Goal: Transaction & Acquisition: Obtain resource

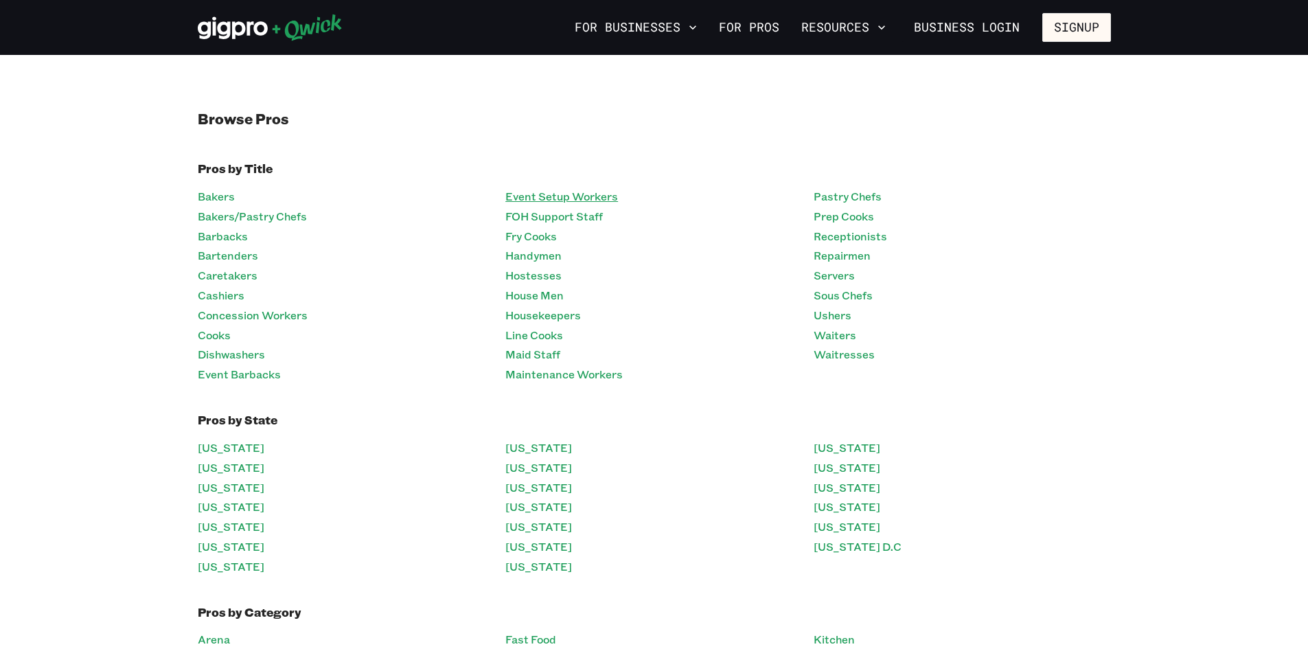
click at [567, 201] on link "Event Setup Workers" at bounding box center [561, 197] width 113 height 20
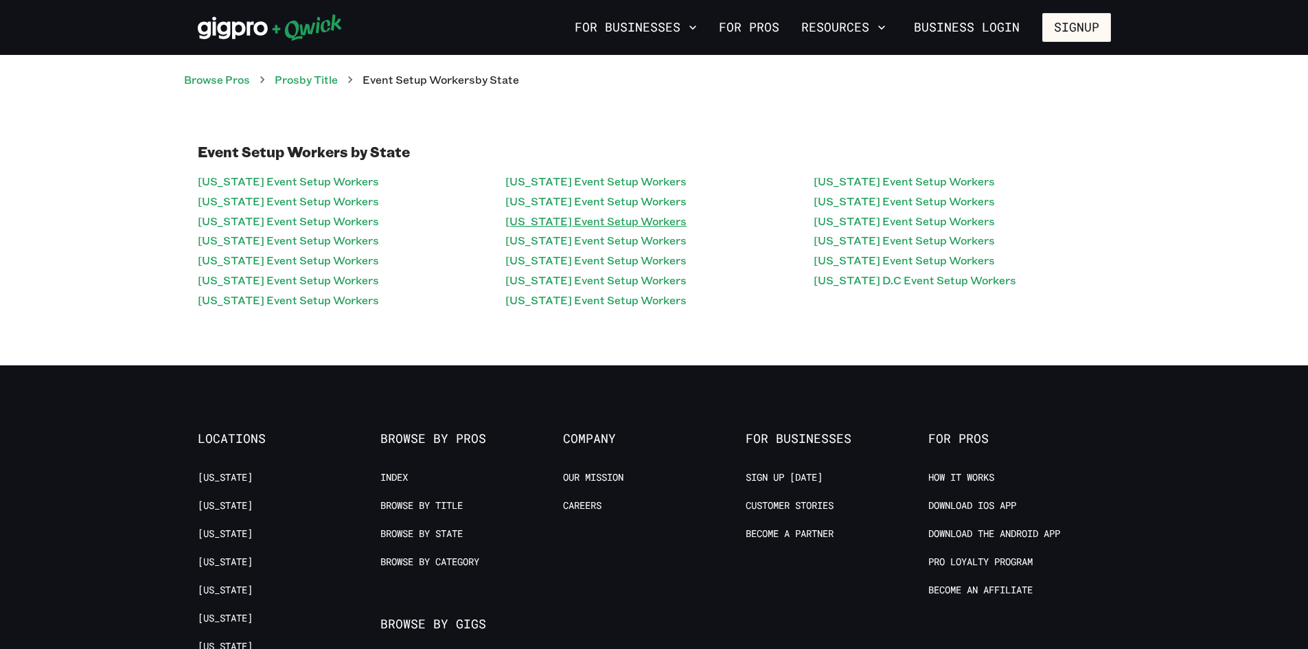
click at [596, 222] on link "Maryland Event Setup Workers" at bounding box center [595, 222] width 181 height 20
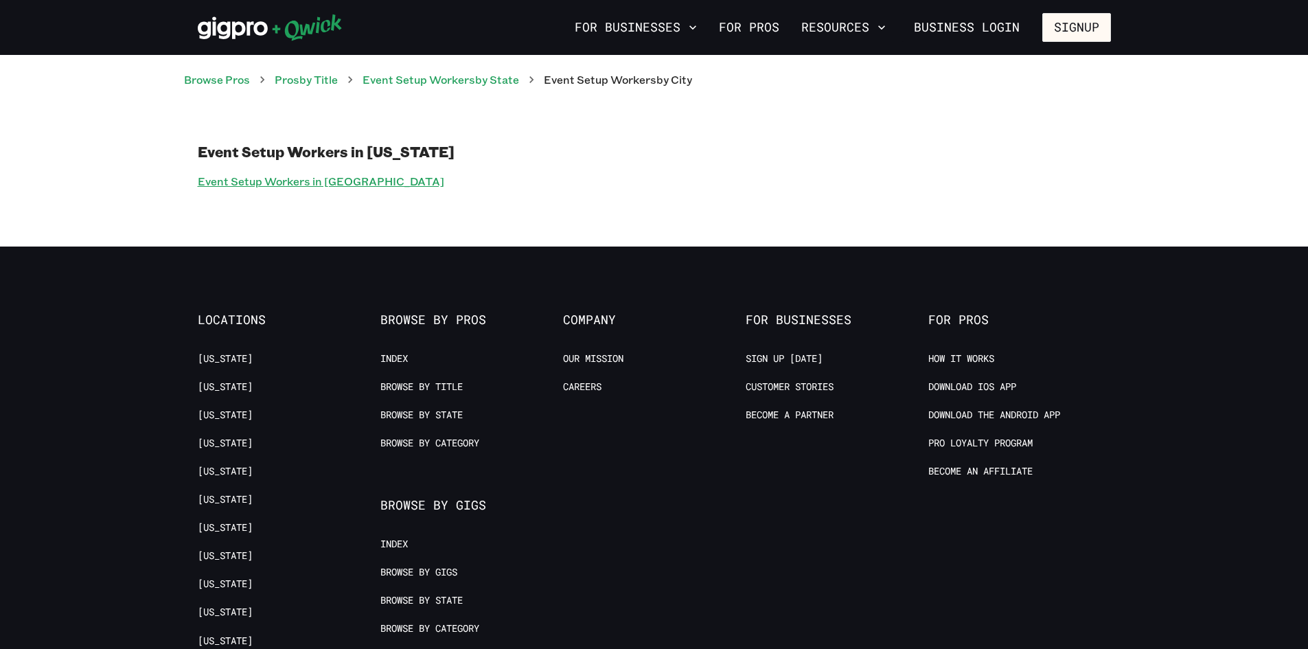
click at [347, 184] on link "Event Setup Workers in Baltimore" at bounding box center [321, 182] width 247 height 20
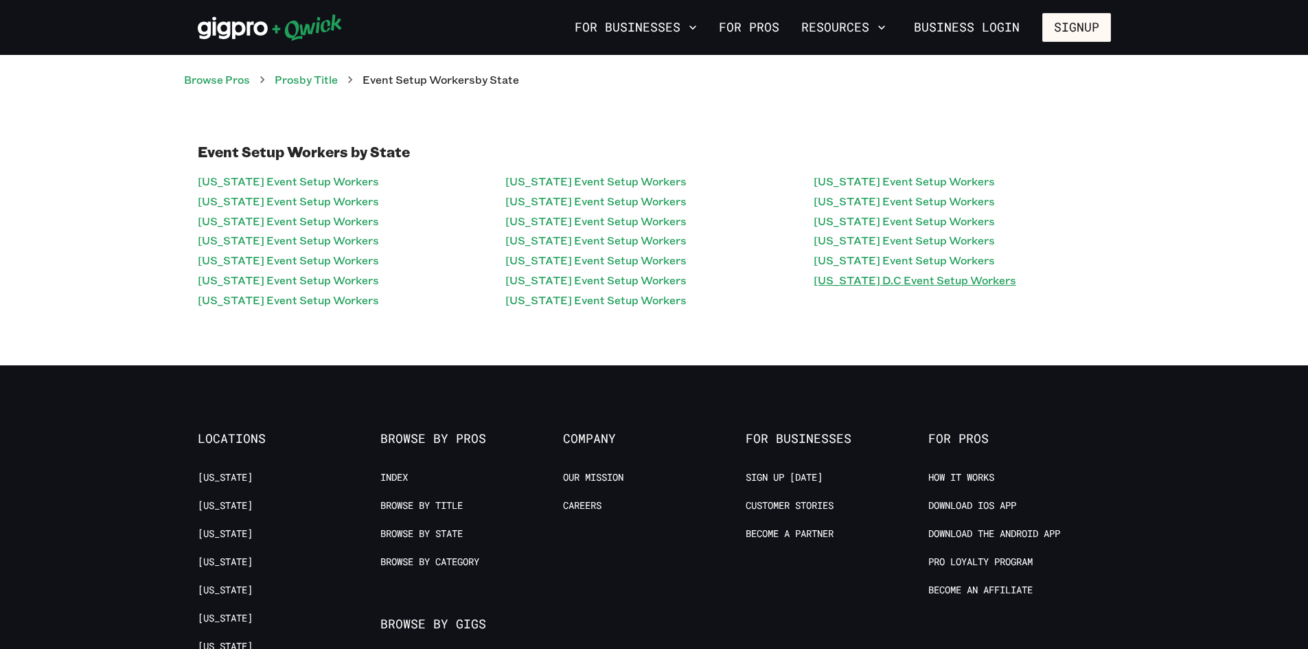
click at [959, 277] on link "Washington D.C Event Setup Workers" at bounding box center [915, 281] width 203 height 20
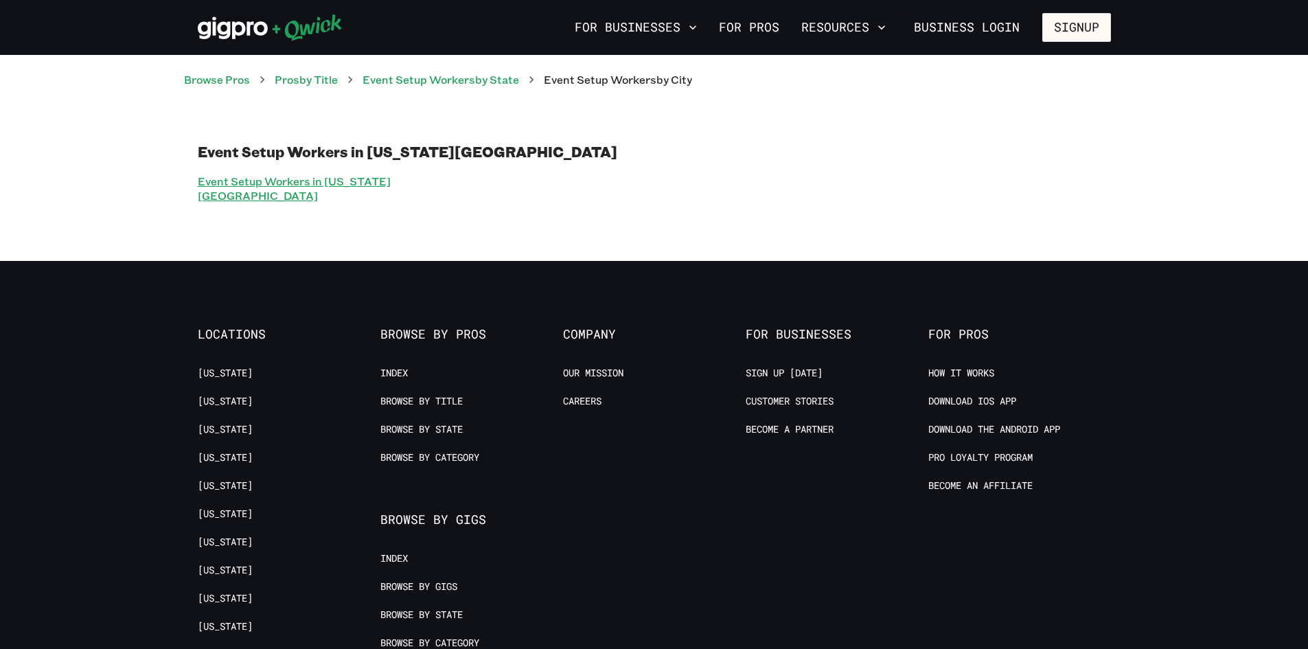
click at [349, 187] on link "Event Setup Workers in Washington D.C" at bounding box center [346, 189] width 297 height 34
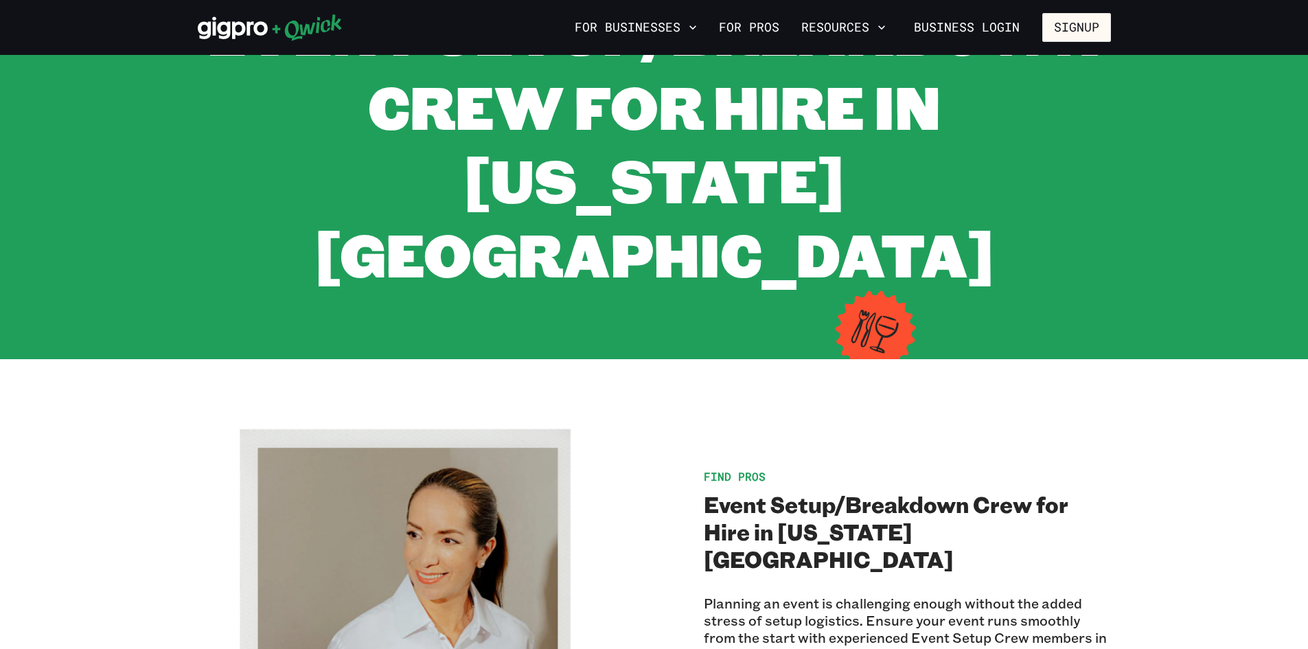
scroll to position [126, 0]
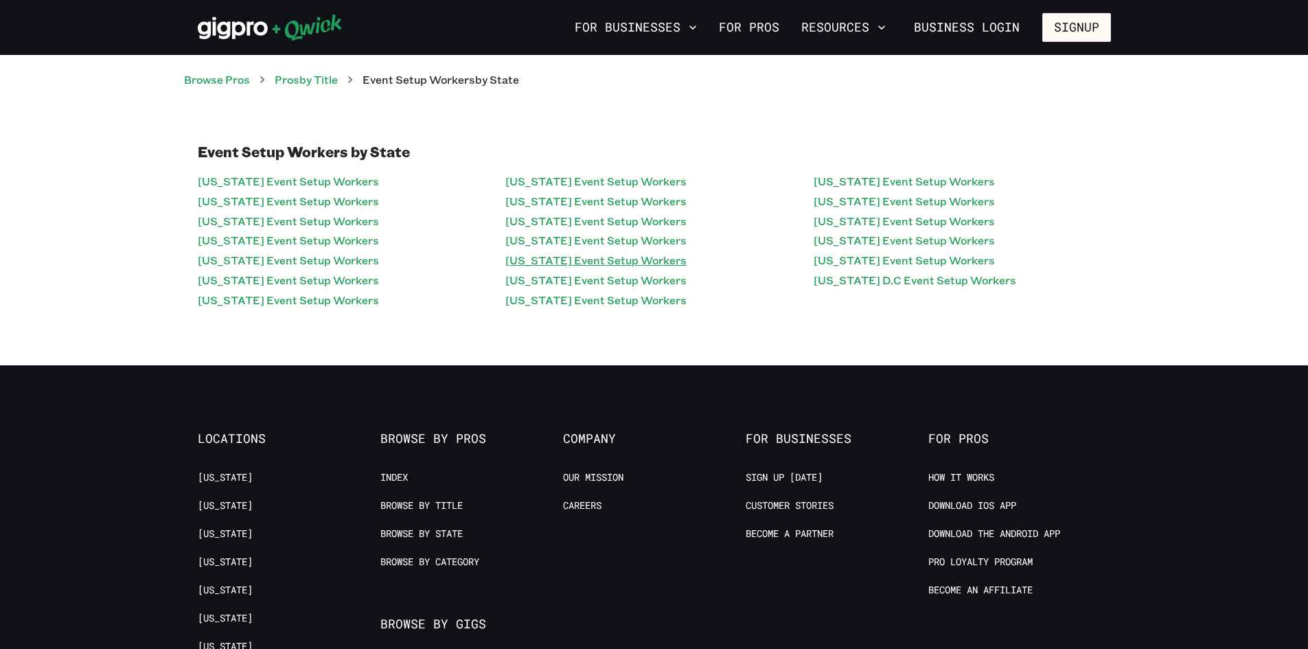
click at [608, 258] on link "North Carolina Event Setup Workers" at bounding box center [595, 261] width 181 height 20
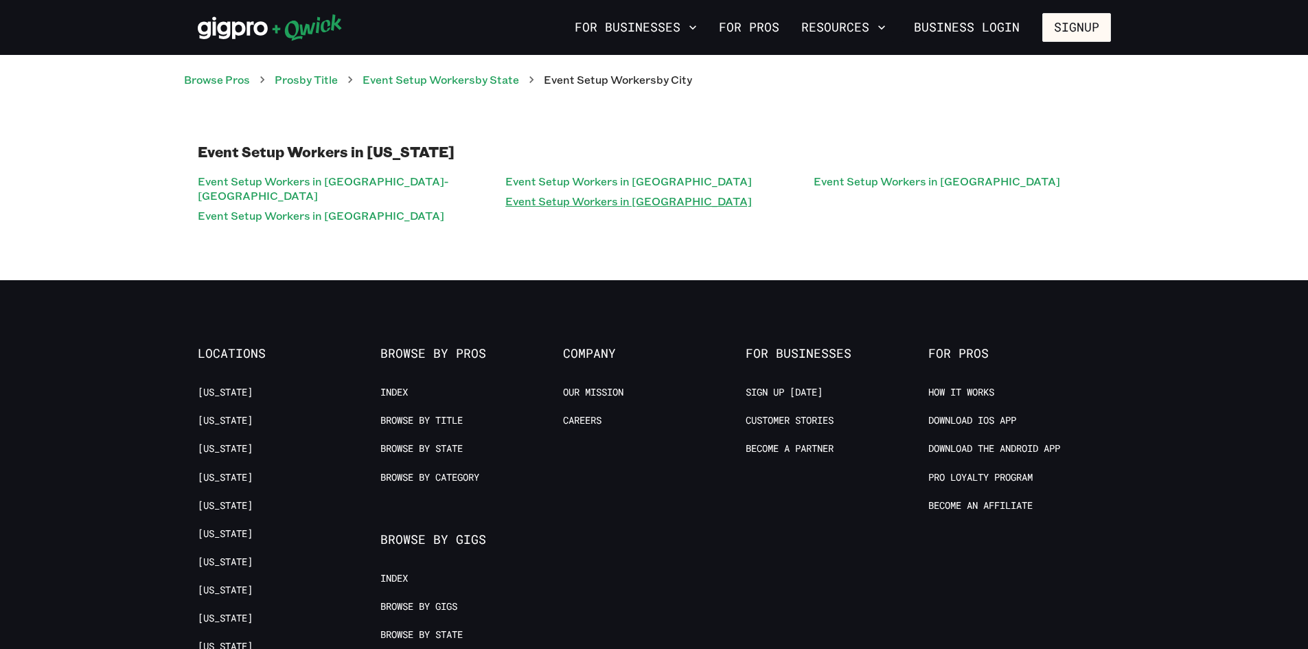
drag, startPoint x: 589, startPoint y: 219, endPoint x: 582, endPoint y: 207, distance: 14.5
click at [589, 216] on div "Event Setup Workers in North Carolina Event Setup Workers in Greensboro-Winston…" at bounding box center [654, 184] width 1308 height 192
click at [580, 205] on link "Event Setup Workers in Charlotte" at bounding box center [628, 202] width 247 height 20
click at [928, 190] on link "Event Setup Workers in Wilmington" at bounding box center [937, 182] width 247 height 20
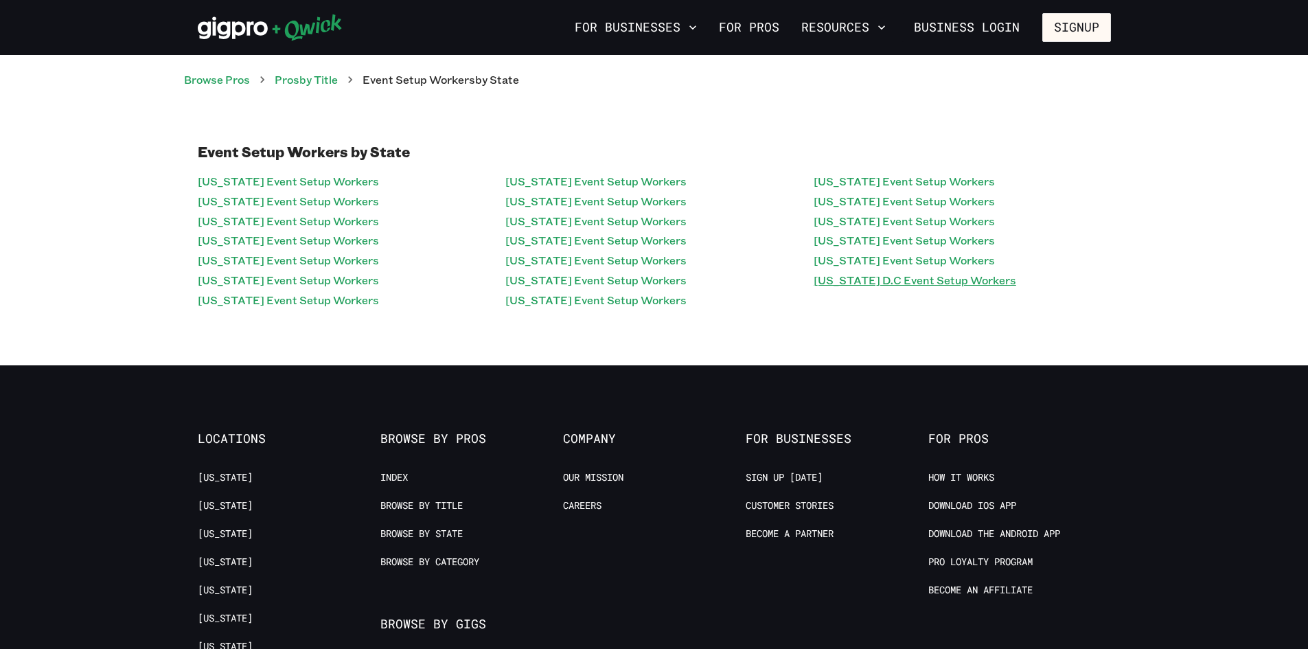
click at [920, 273] on link "Washington D.C Event Setup Workers" at bounding box center [915, 281] width 203 height 20
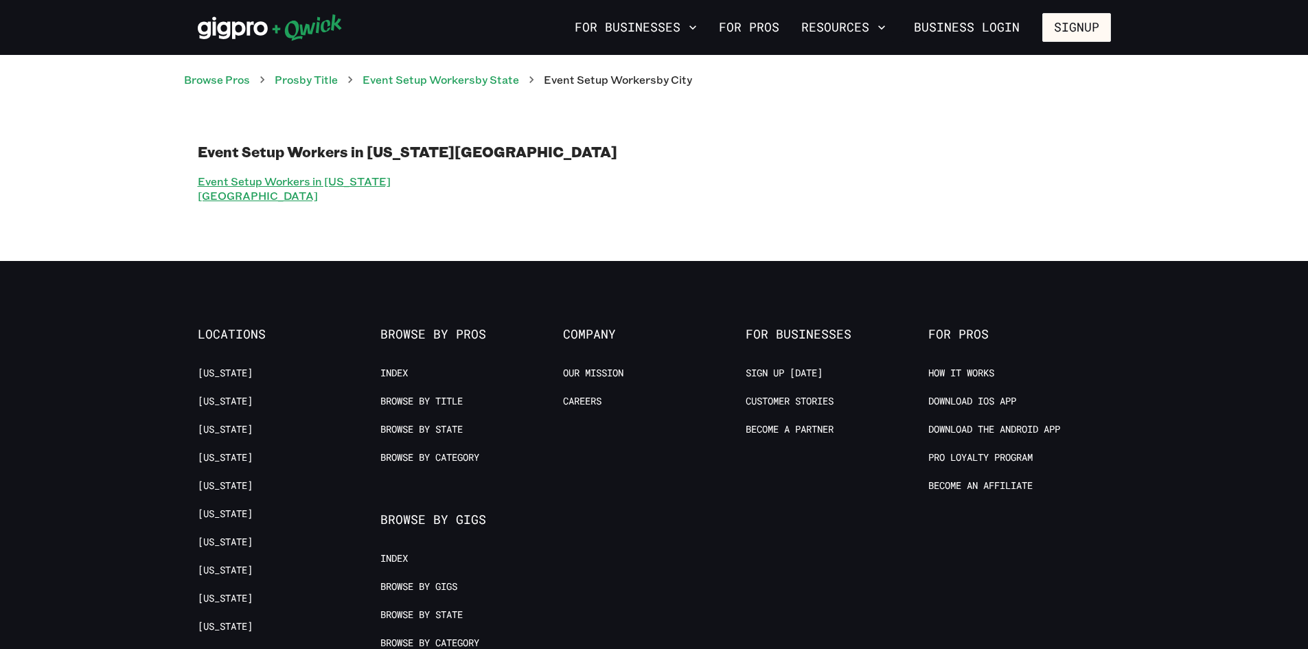
click at [400, 181] on link "Event Setup Workers in Washington D.C" at bounding box center [346, 189] width 297 height 34
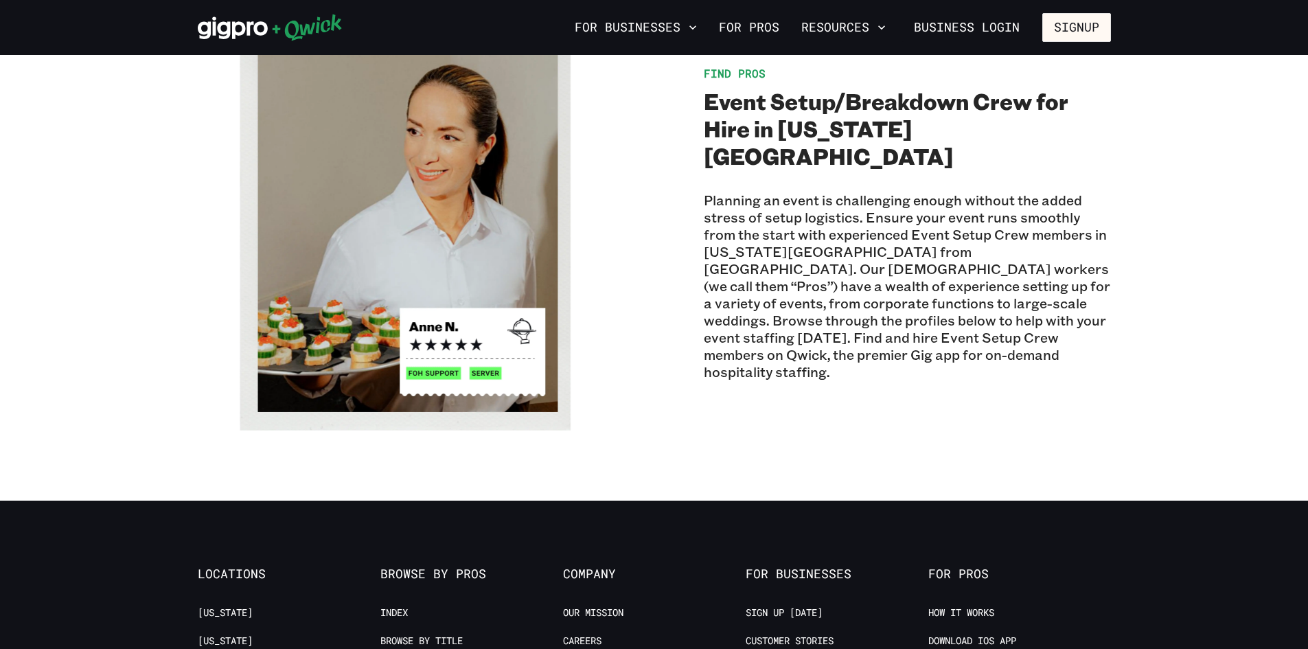
scroll to position [824, 0]
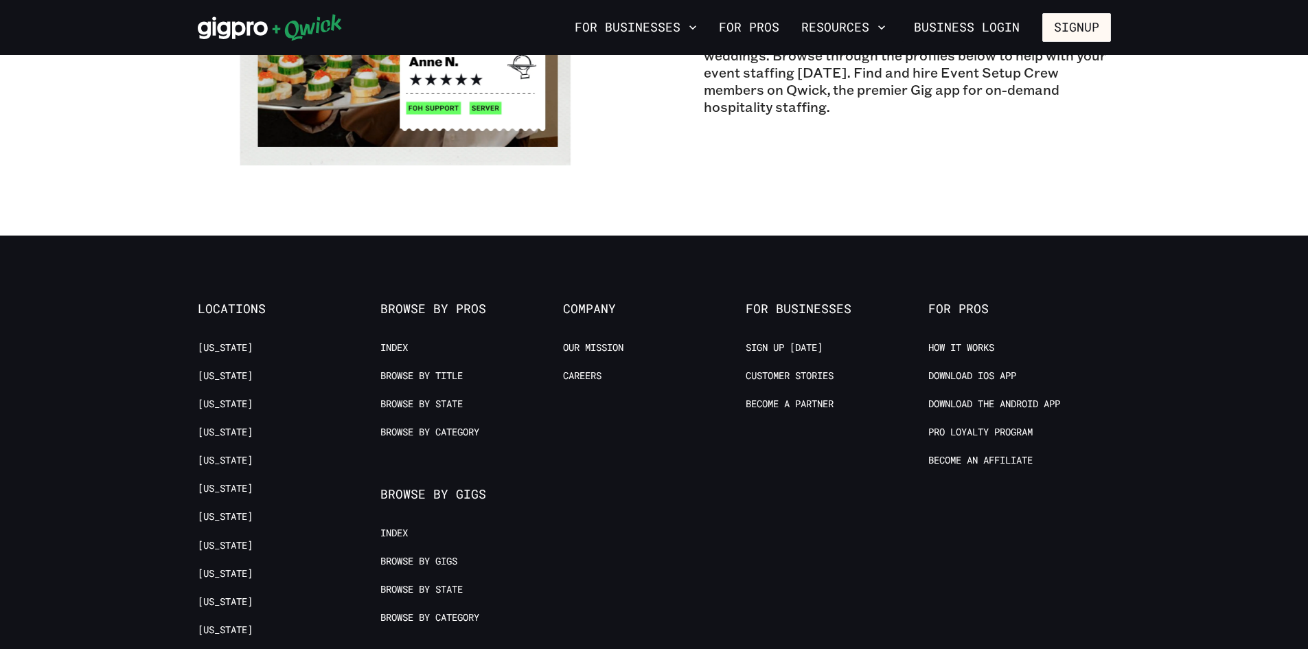
drag, startPoint x: 605, startPoint y: 109, endPoint x: 629, endPoint y: 100, distance: 25.9
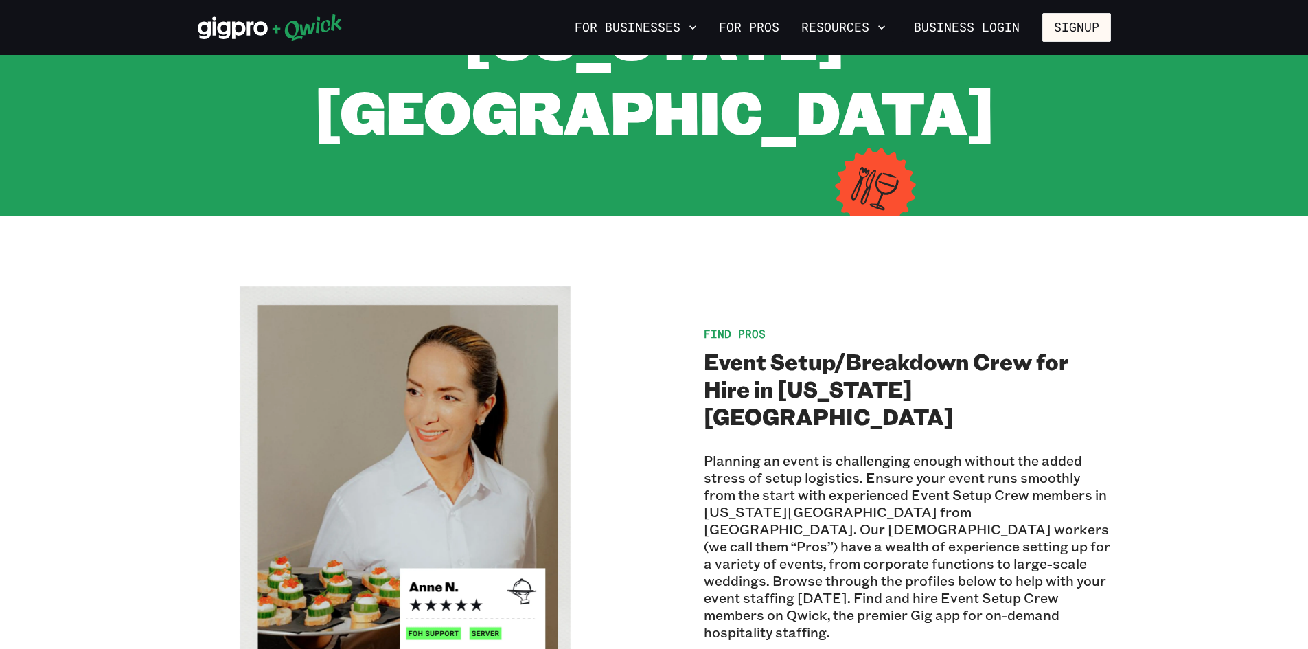
scroll to position [275, 0]
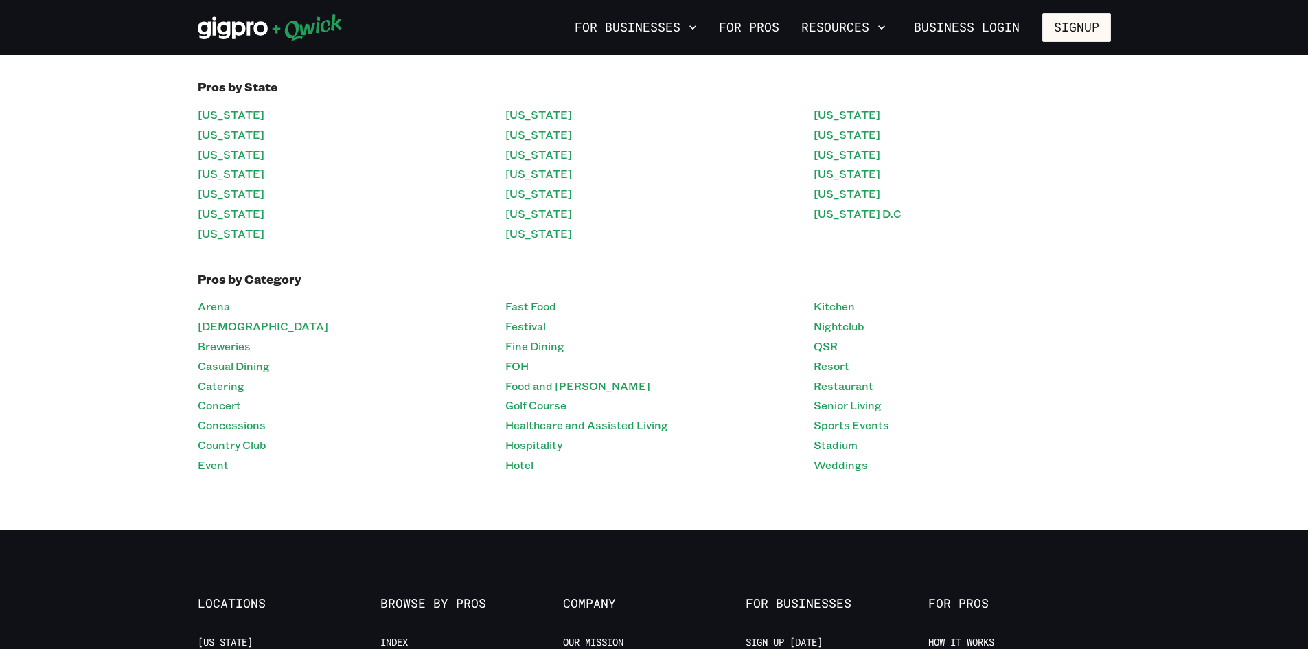
scroll to position [412, 0]
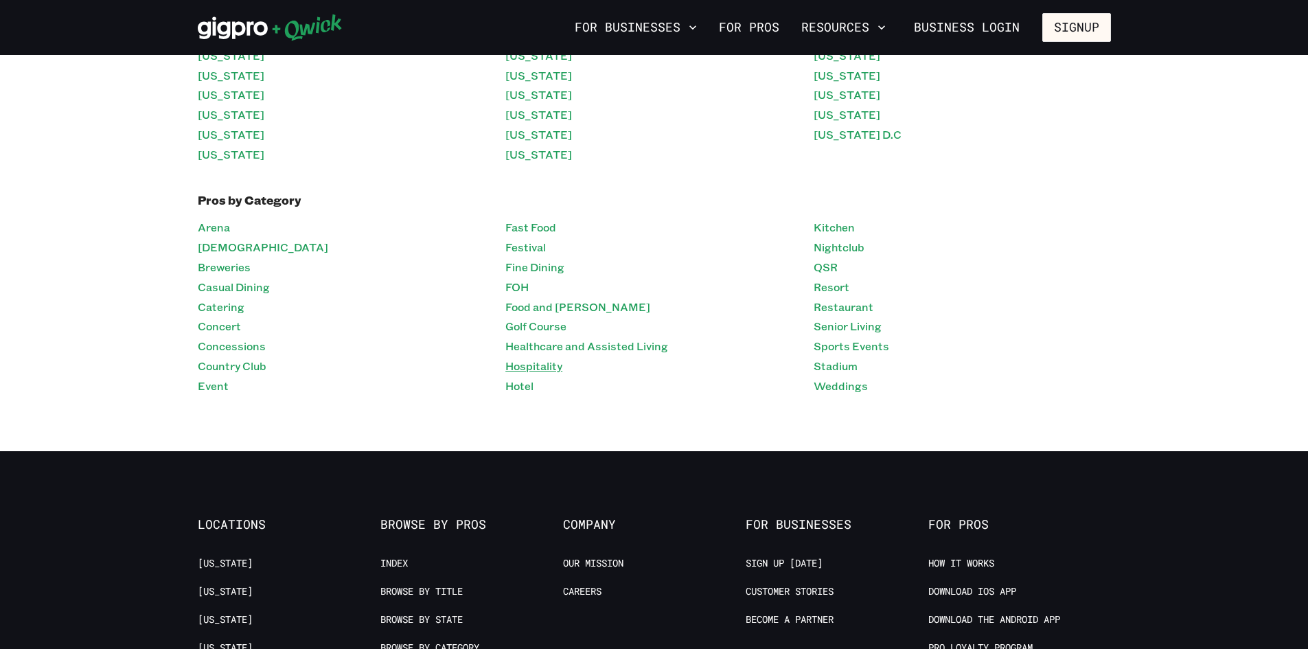
click at [523, 367] on link "Hospitality" at bounding box center [533, 366] width 57 height 20
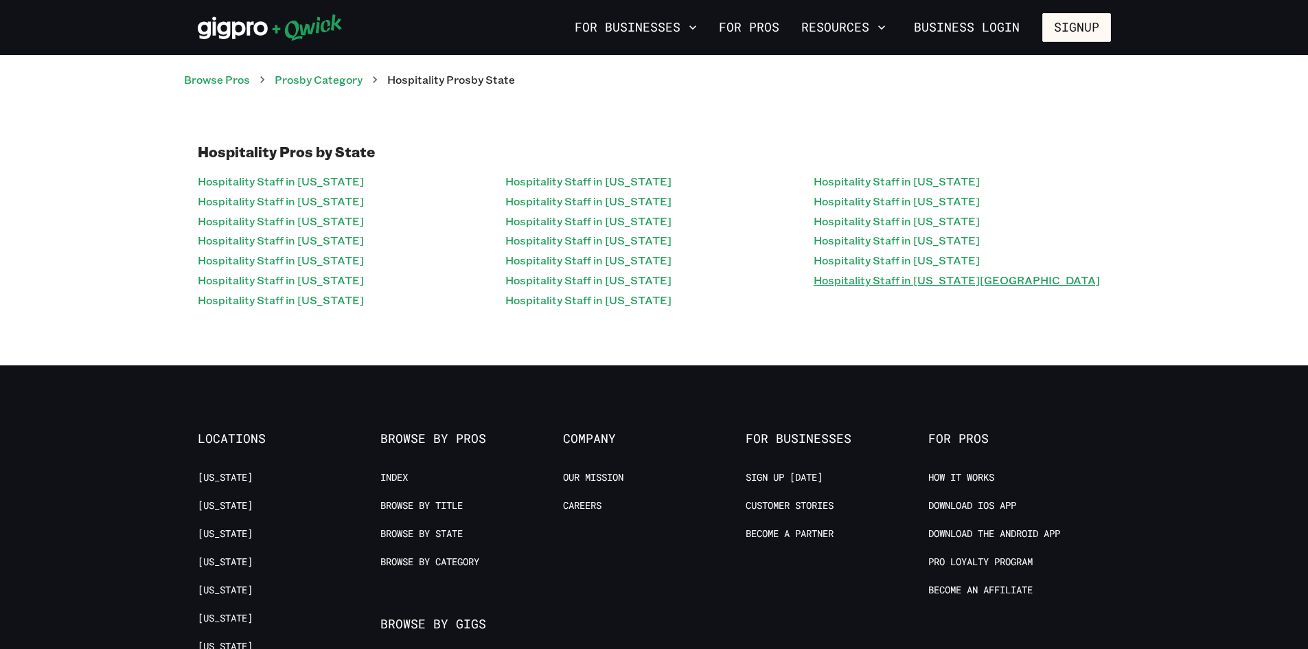
click at [909, 274] on link "Hospitality Staff in Washington D.C" at bounding box center [957, 281] width 286 height 20
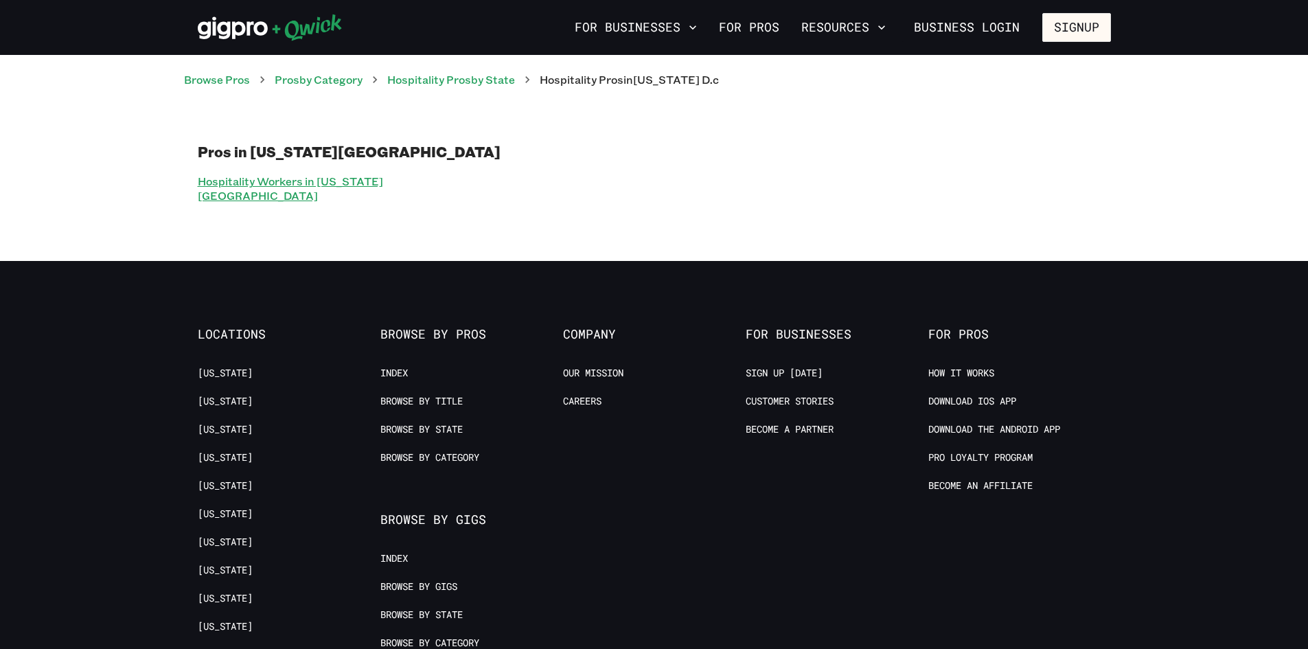
click at [356, 176] on link "Hospitality Workers in Washington D.C" at bounding box center [346, 189] width 297 height 34
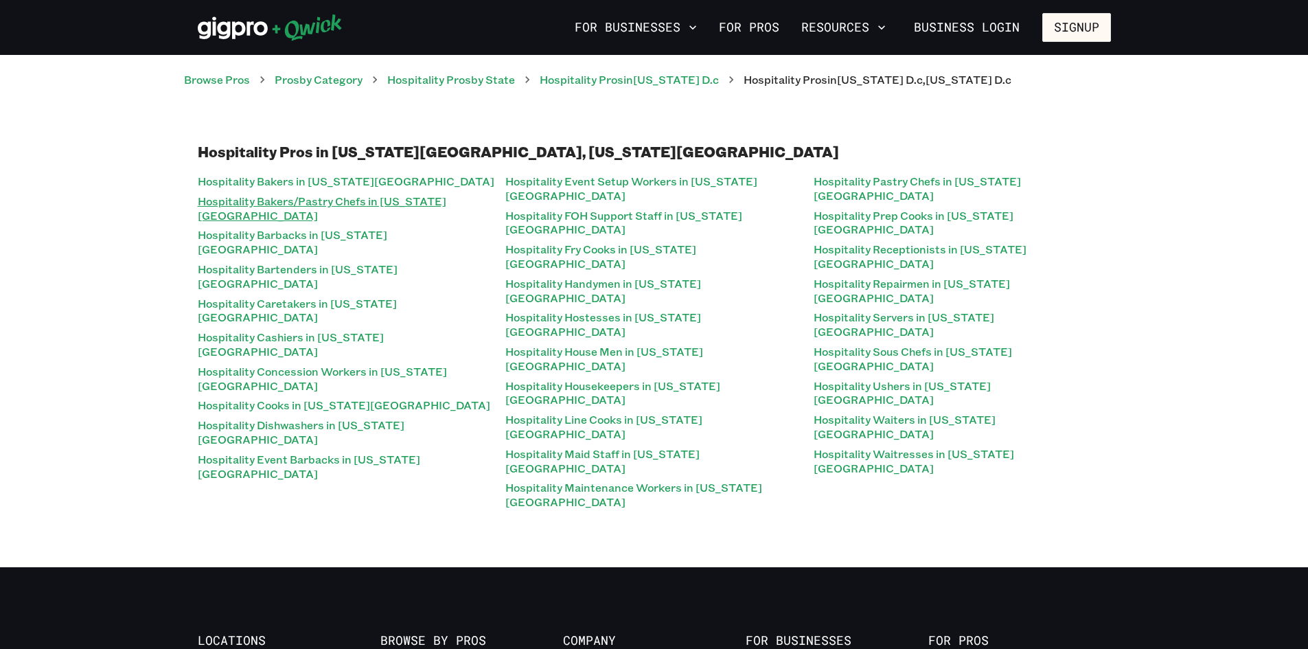
click at [410, 192] on link "Hospitality Bakers/Pastry Chefs in Washington D.c" at bounding box center [346, 209] width 297 height 34
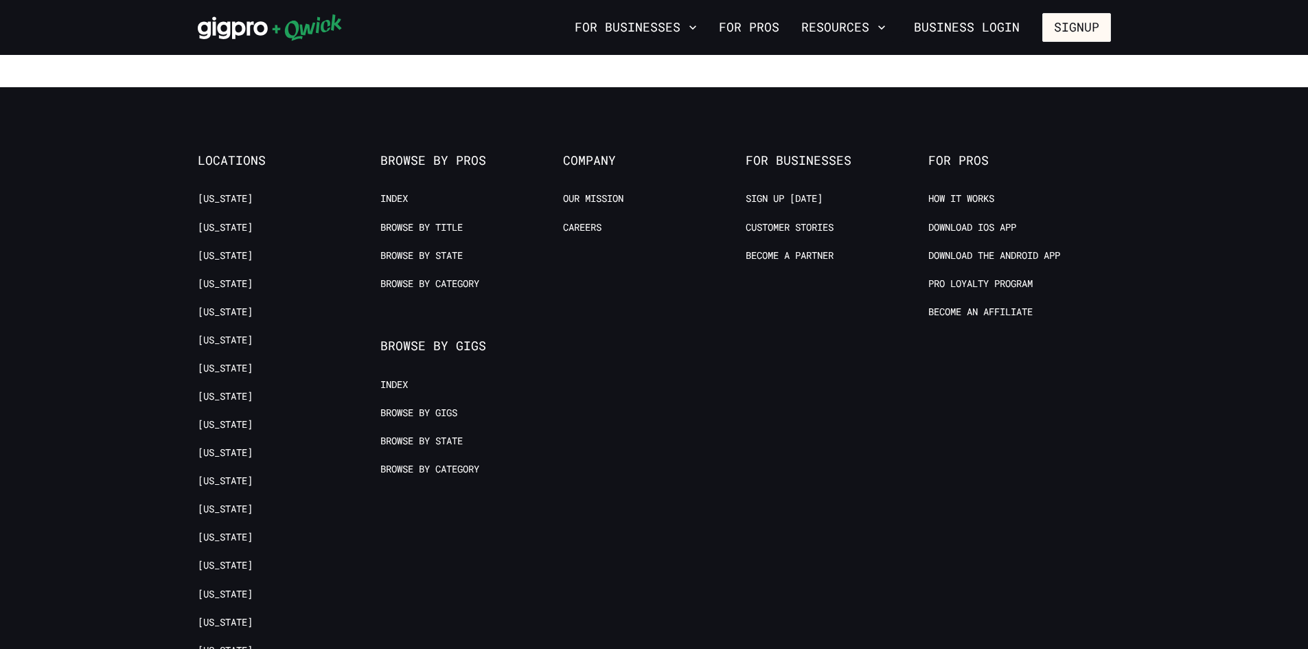
scroll to position [876, 0]
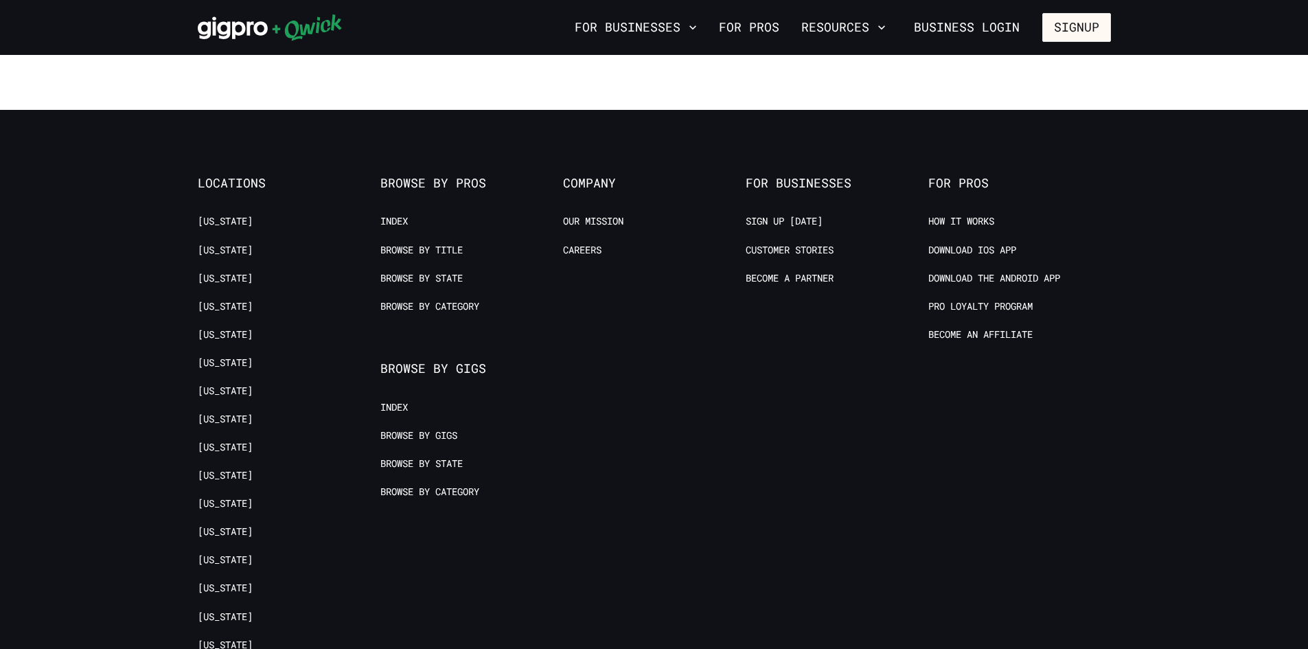
click at [212, 244] on link "[US_STATE]" at bounding box center [225, 250] width 55 height 13
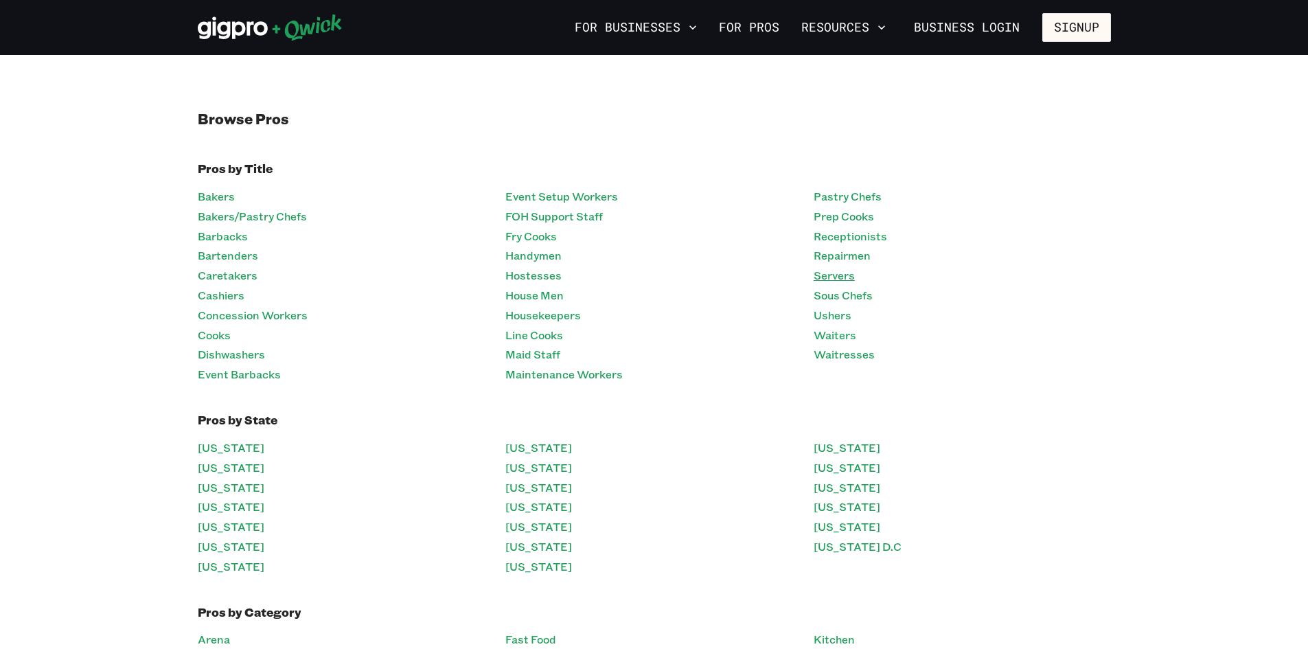
click at [845, 278] on link "Servers" at bounding box center [834, 276] width 41 height 20
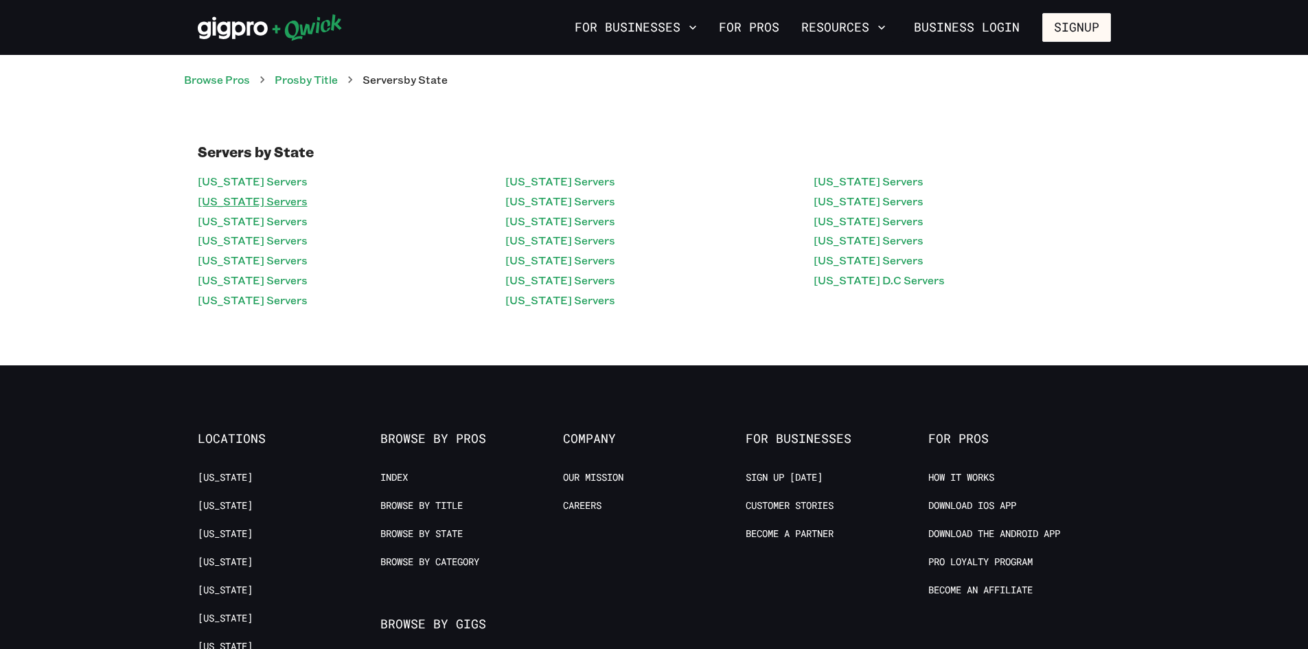
click at [258, 207] on link "California Servers" at bounding box center [253, 202] width 110 height 20
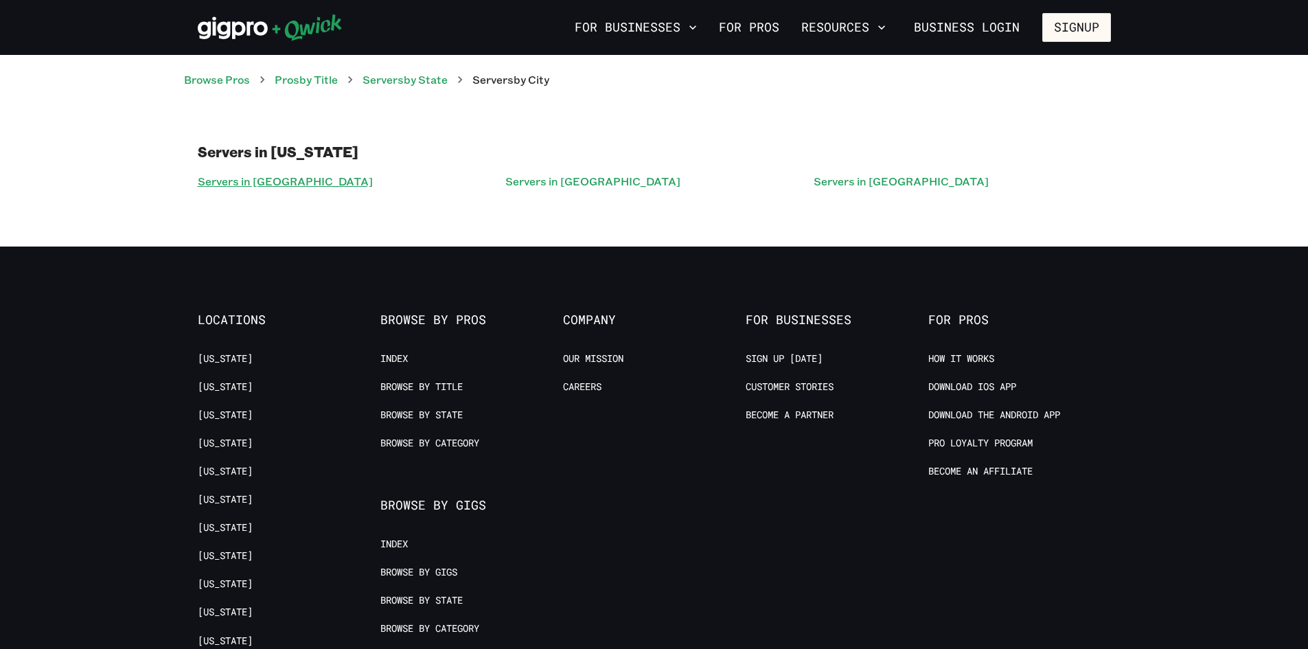
click at [265, 183] on link "Servers in San Diego" at bounding box center [285, 182] width 175 height 20
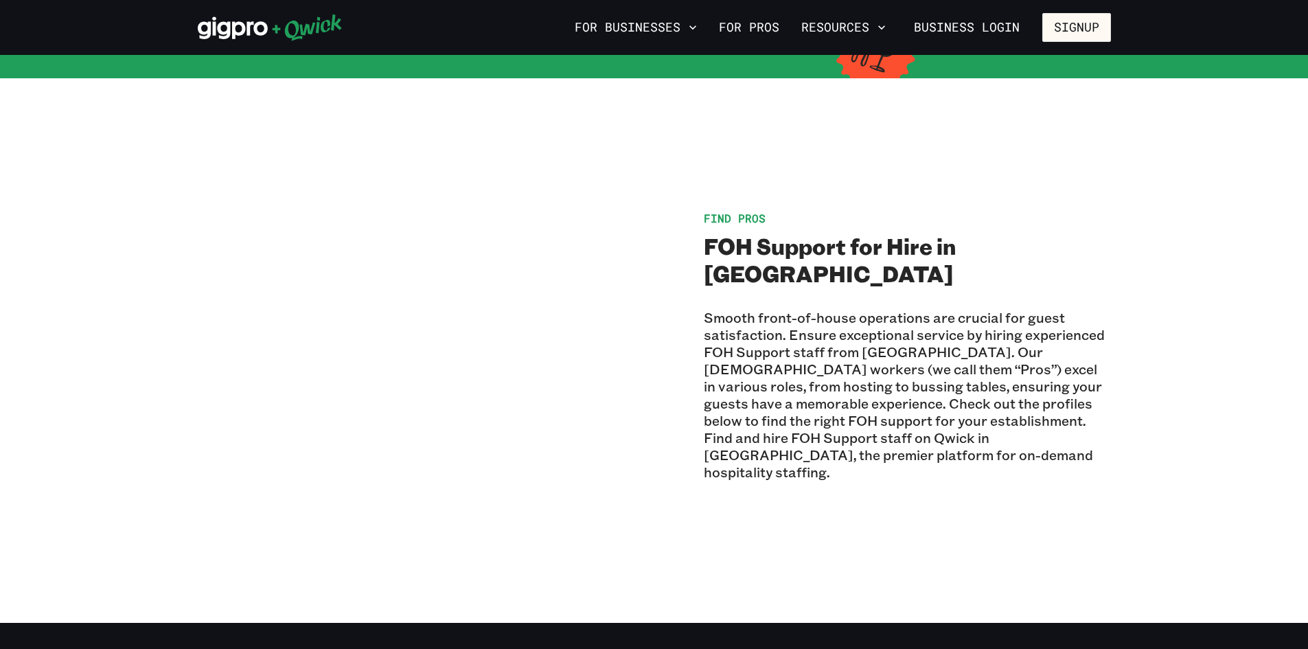
scroll to position [206, 0]
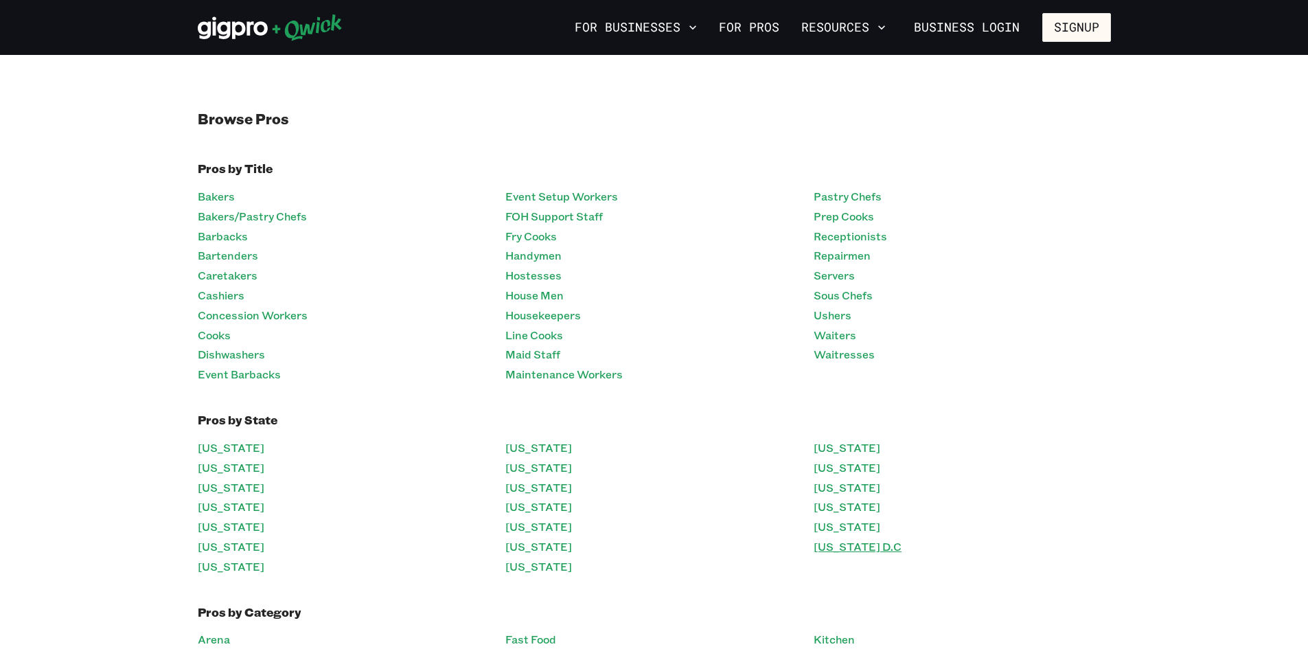
click at [832, 545] on link "[US_STATE] D.C" at bounding box center [858, 547] width 88 height 20
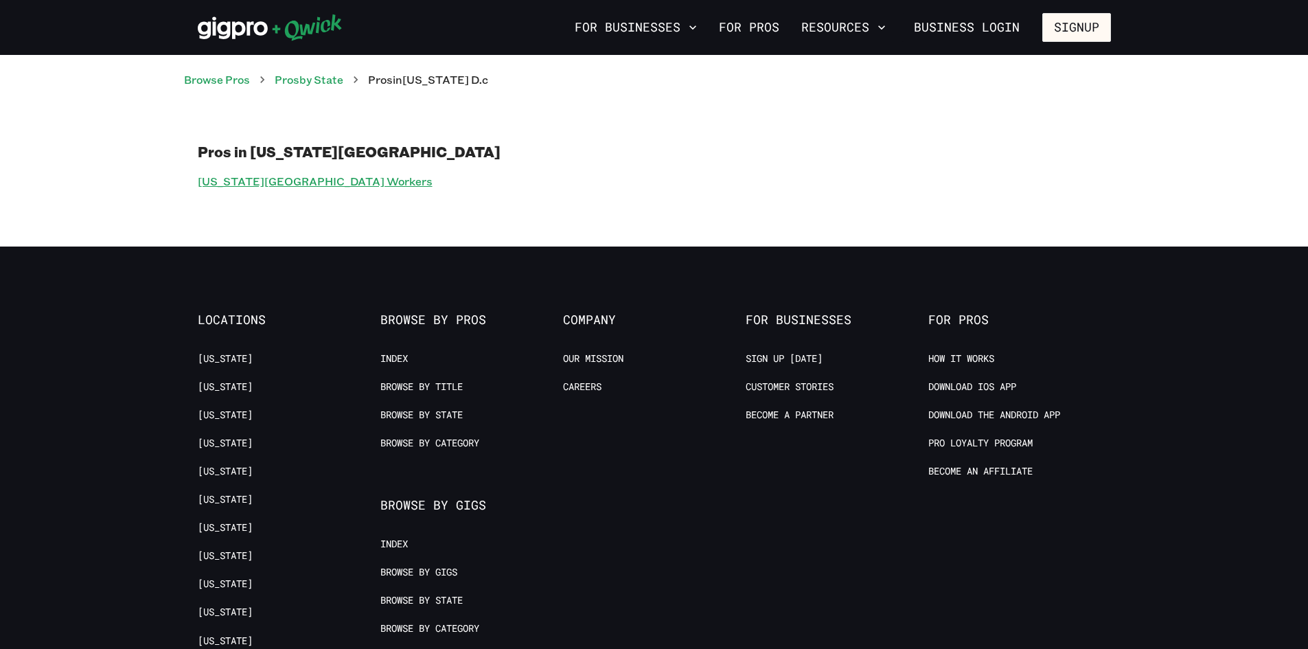
click at [336, 181] on link "[US_STATE][GEOGRAPHIC_DATA] Workers" at bounding box center [315, 182] width 235 height 20
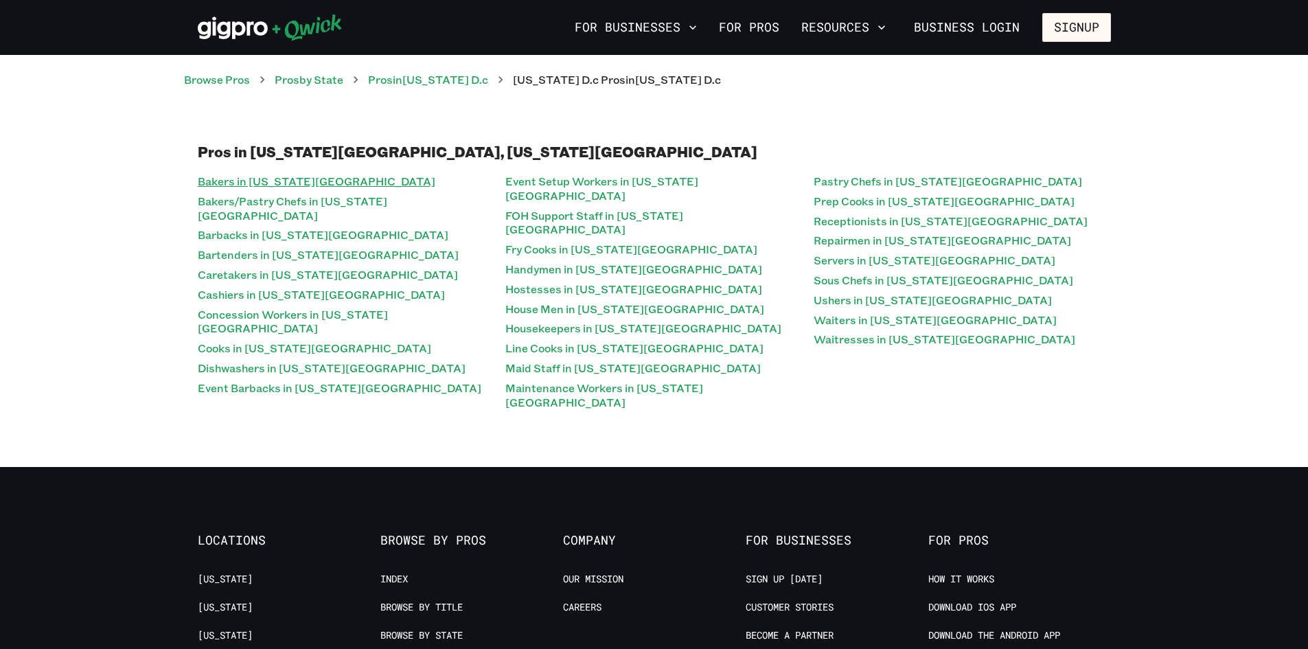
click at [310, 176] on link "Bakers in [US_STATE][GEOGRAPHIC_DATA]" at bounding box center [317, 182] width 238 height 20
